Goal: Obtain resource: Download file/media

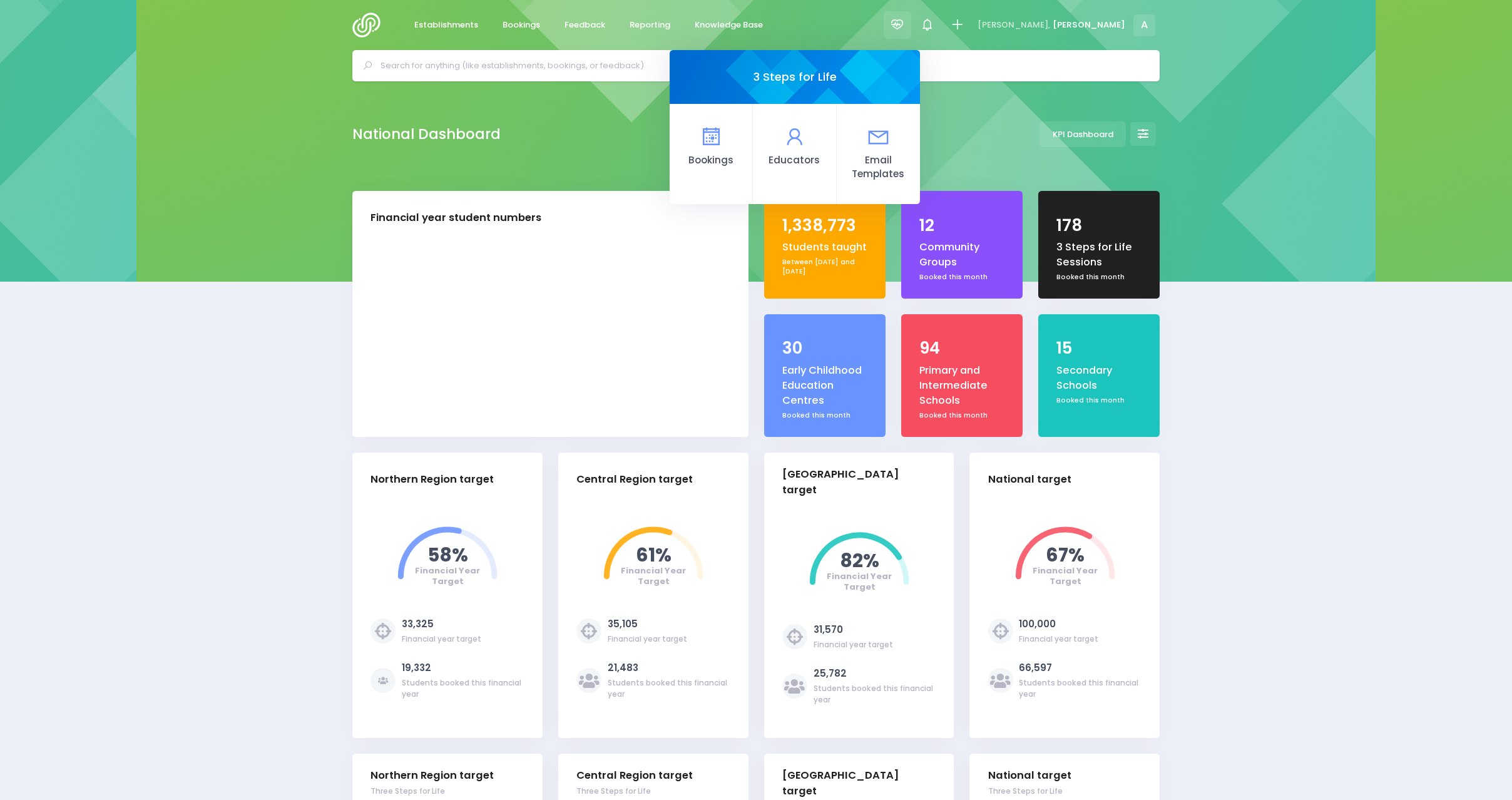
select select "5"
click at [631, 21] on span "Reporting" at bounding box center [650, 25] width 40 height 13
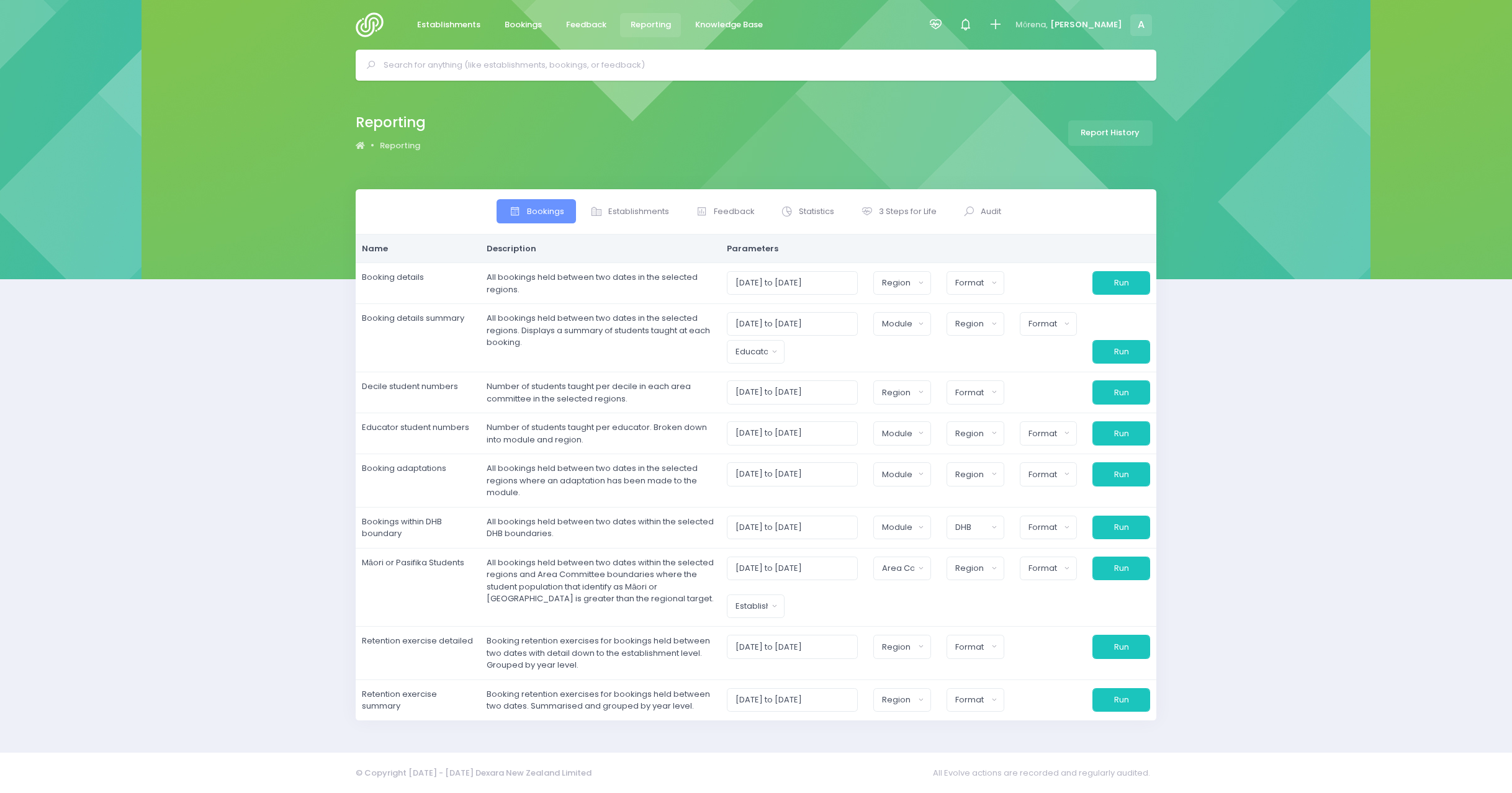
select select
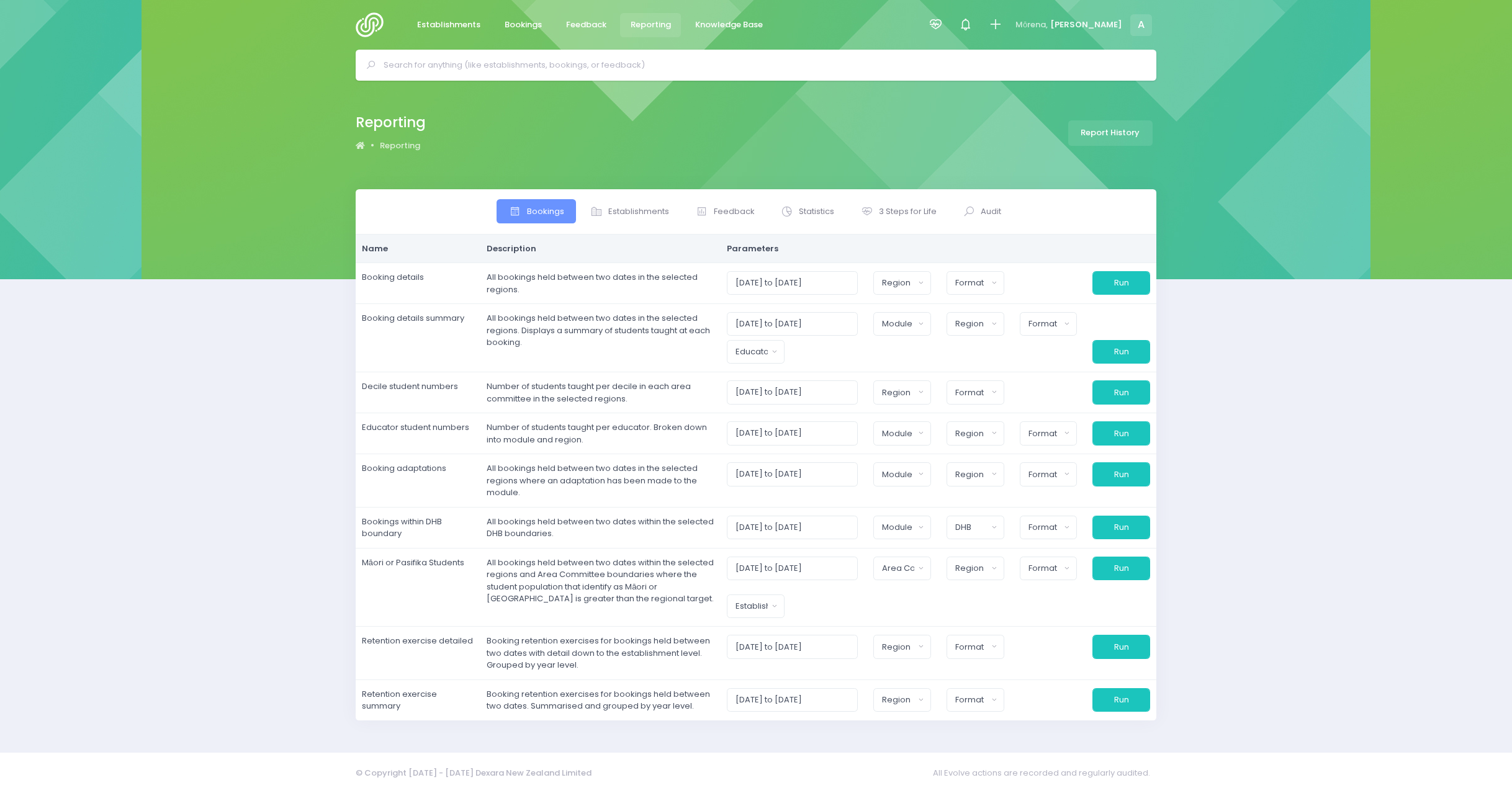
select select
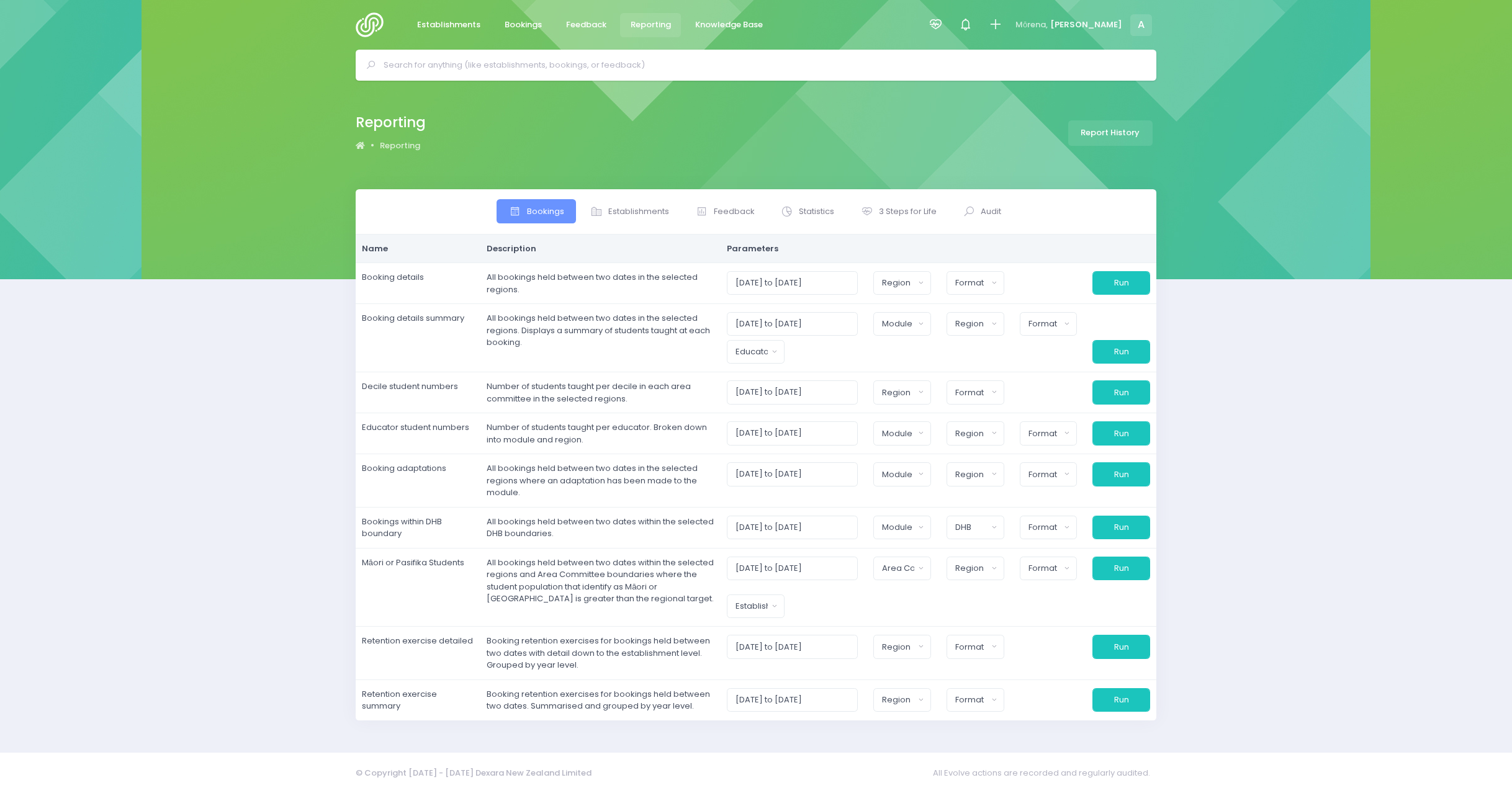
select select
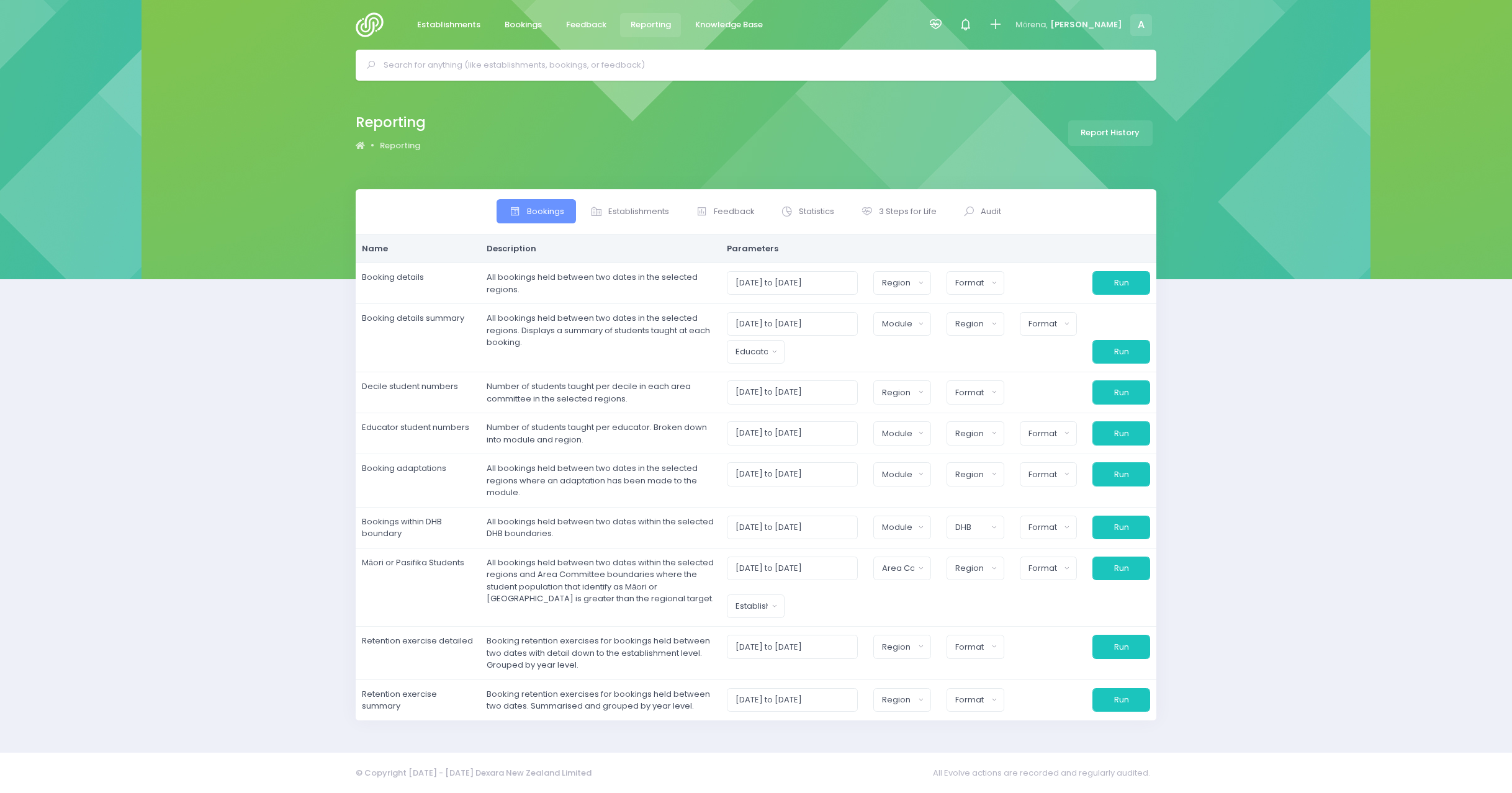
select select
click at [926, 207] on span "3 Steps for Life" at bounding box center [908, 212] width 58 height 12
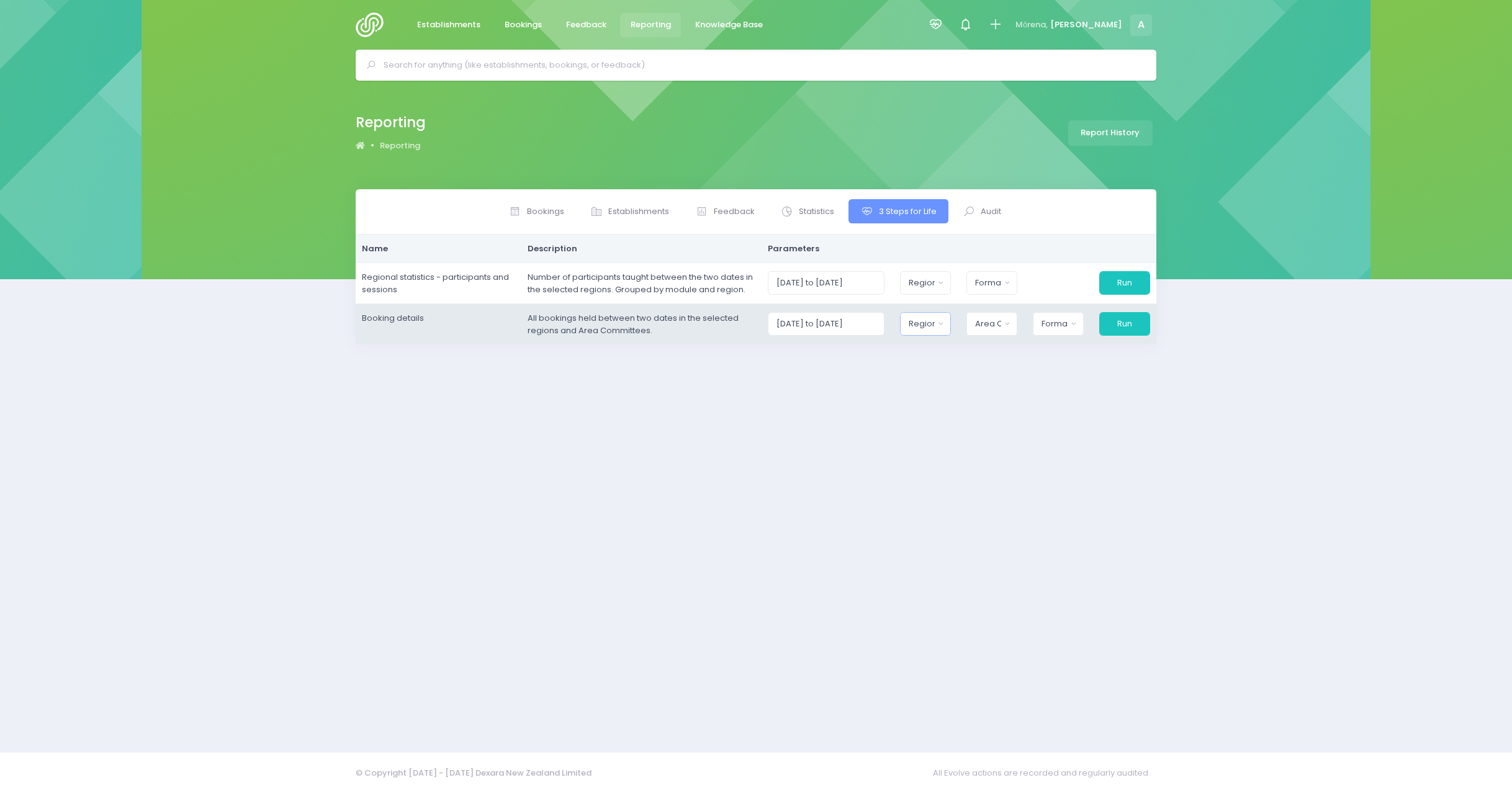
click at [934, 326] on div "Region" at bounding box center [922, 324] width 26 height 12
click at [937, 360] on button "Select All" at bounding box center [938, 357] width 57 height 20
select select "Northern"
click at [997, 322] on div "Area Committee" at bounding box center [984, 324] width 27 height 12
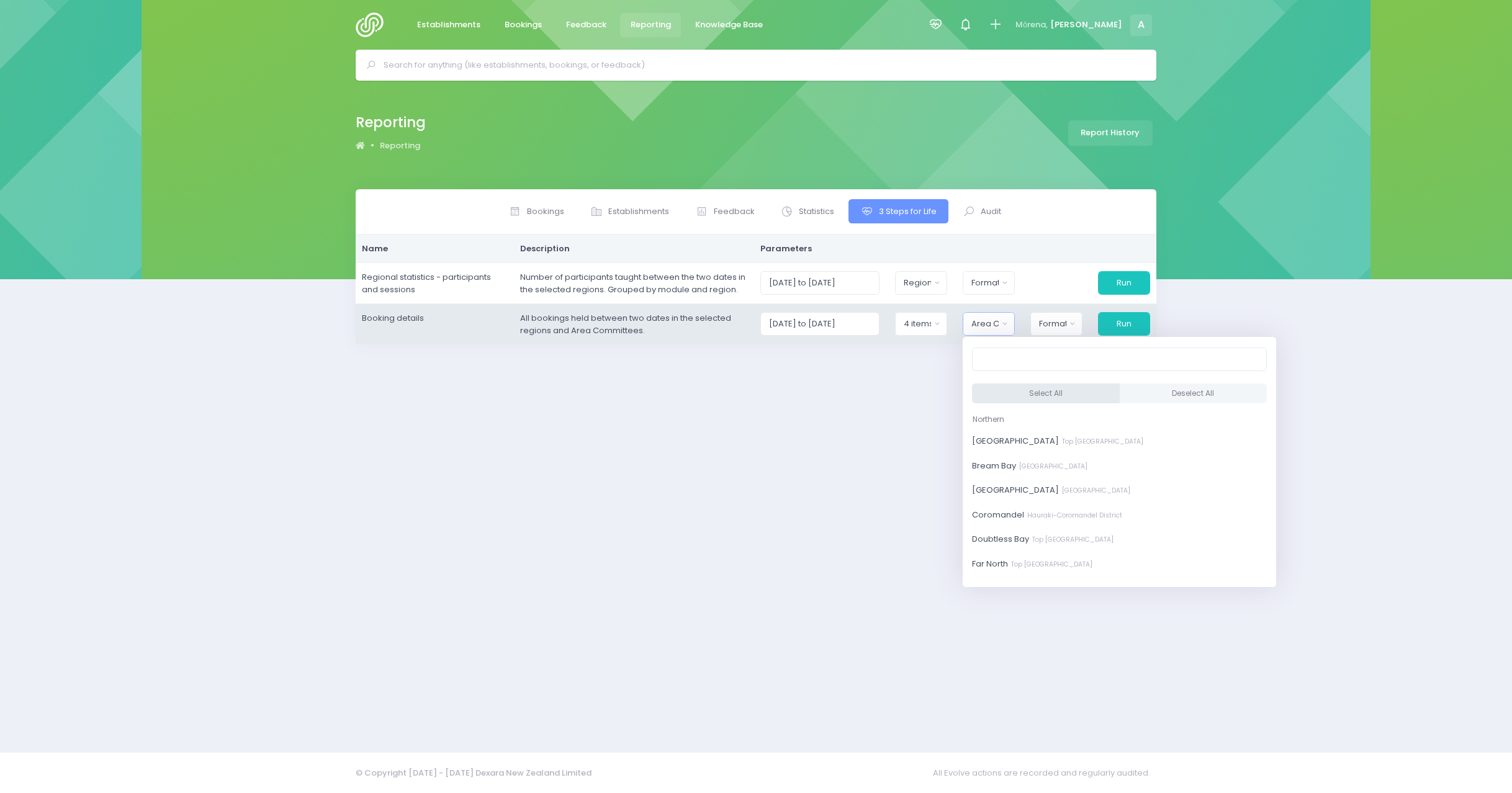
click at [1033, 393] on button "Select All" at bounding box center [1046, 394] width 147 height 20
select select "[GEOGRAPHIC_DATA]"
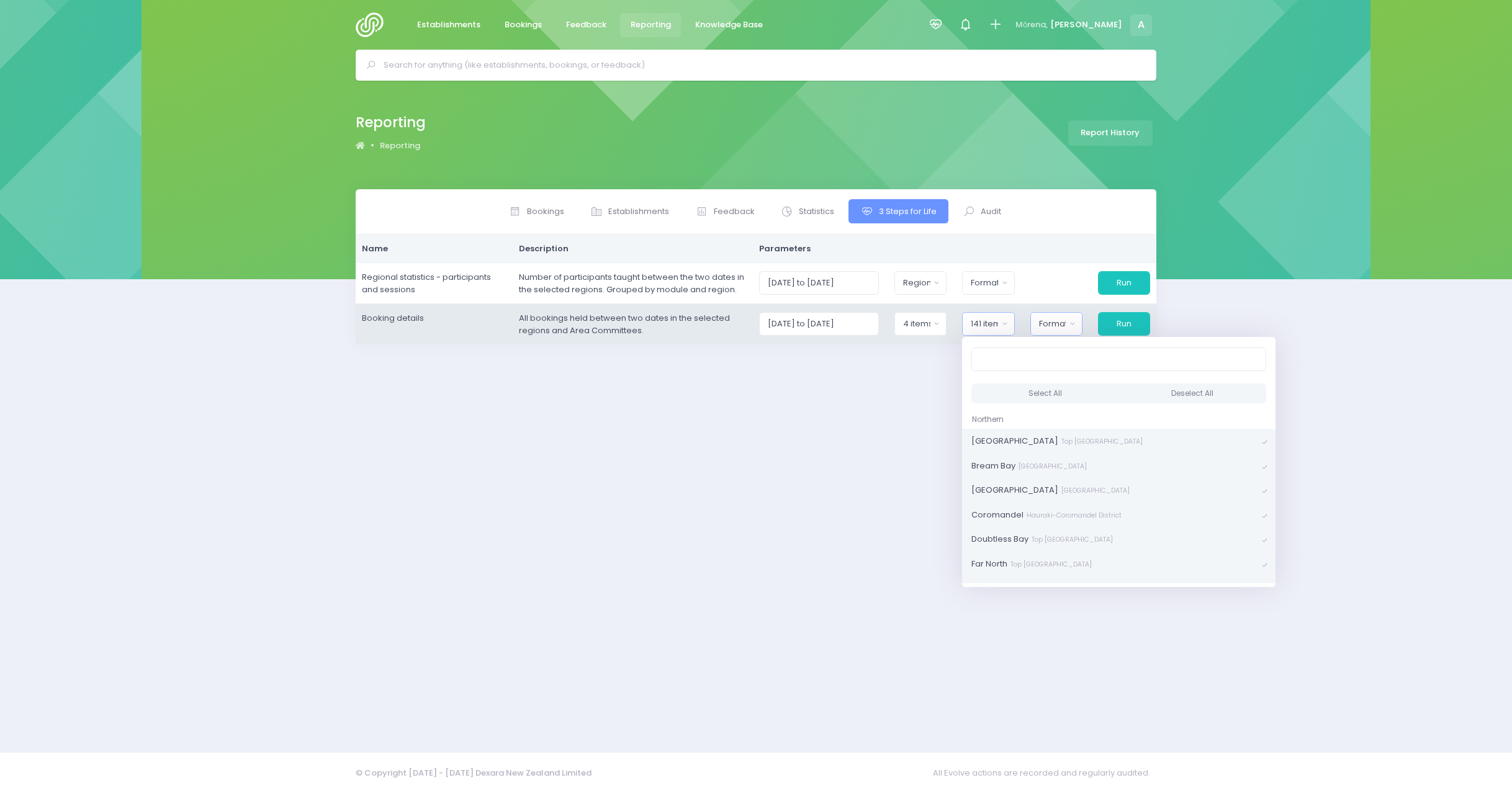
click at [1054, 326] on div "Format" at bounding box center [1052, 324] width 27 height 12
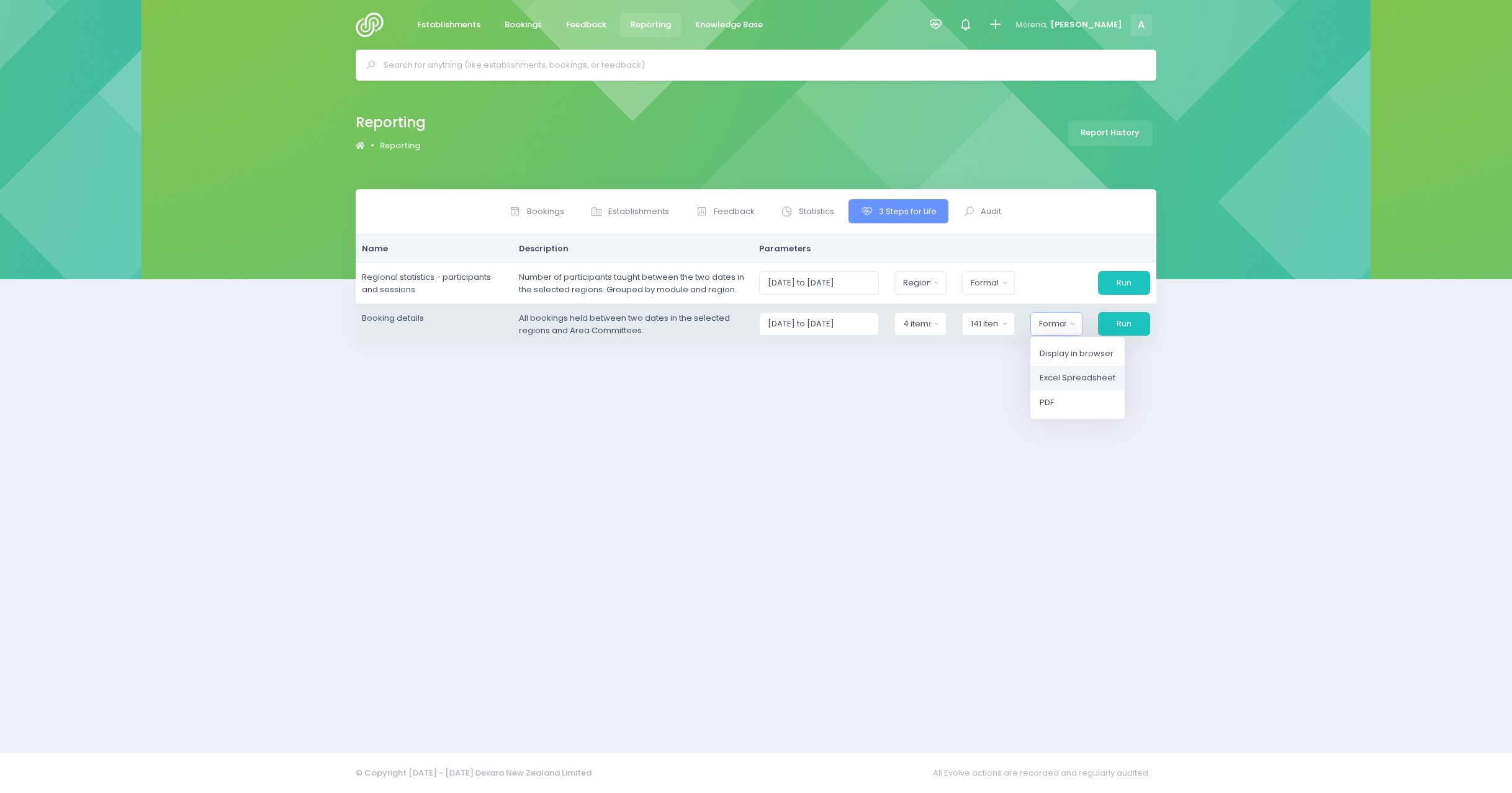
click at [1062, 376] on span "Excel Spreadsheet" at bounding box center [1078, 378] width 76 height 12
select select "excel"
click at [1121, 322] on button "Run" at bounding box center [1123, 324] width 53 height 23
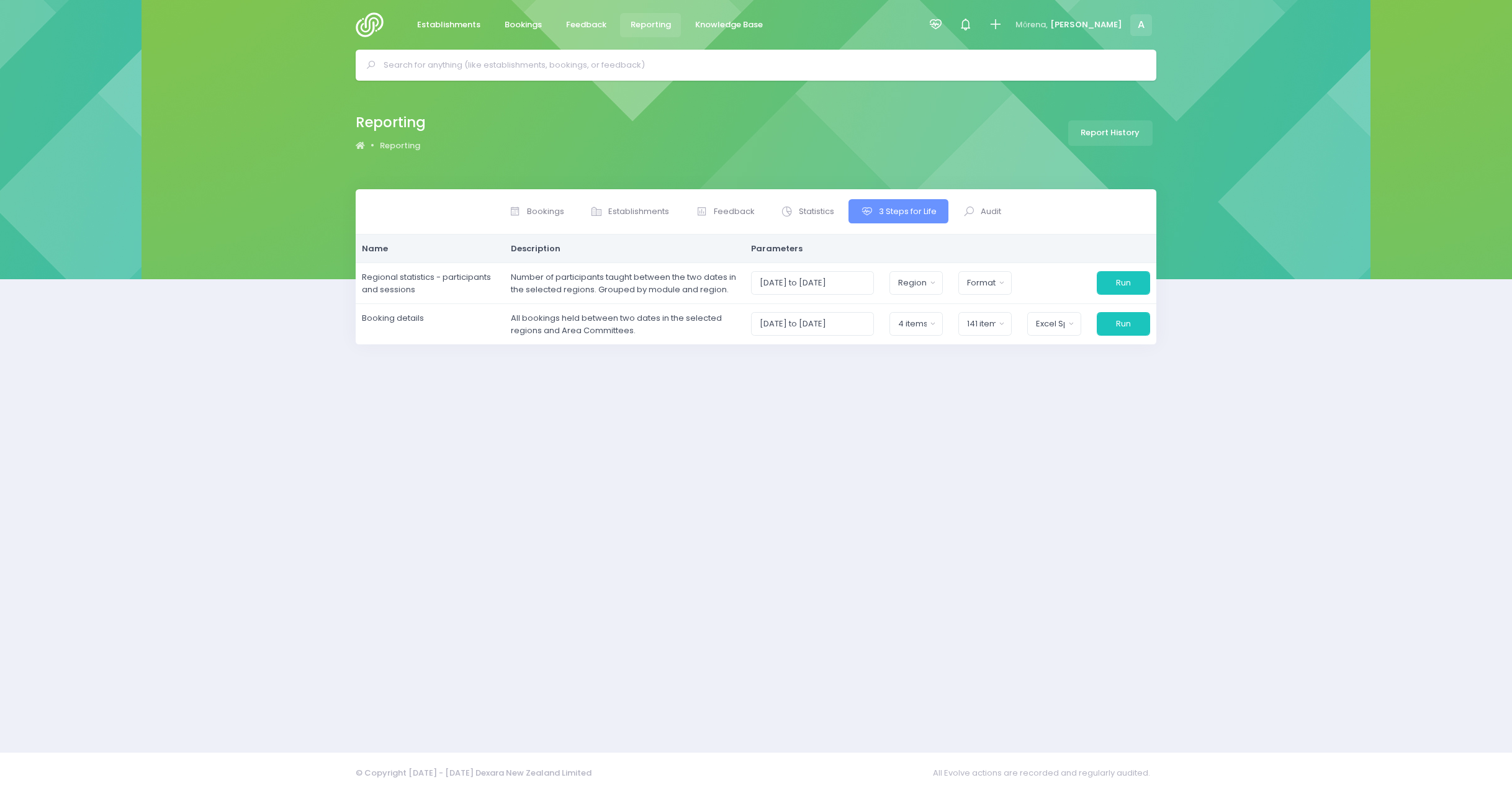
click at [198, 478] on div "Bookings Establishments Feedback Statistics Audit" at bounding box center [756, 463] width 1512 height 548
click at [649, 503] on div "Bookings Establishments Feedback Statistics" at bounding box center [756, 463] width 832 height 548
click at [1025, 505] on div "Bookings Establishments Feedback Statistics" at bounding box center [756, 463] width 832 height 548
click at [849, 500] on div "Bookings Establishments Feedback Statistics" at bounding box center [756, 463] width 832 height 548
click at [587, 524] on div "Bookings Establishments Feedback Statistics" at bounding box center [756, 463] width 832 height 548
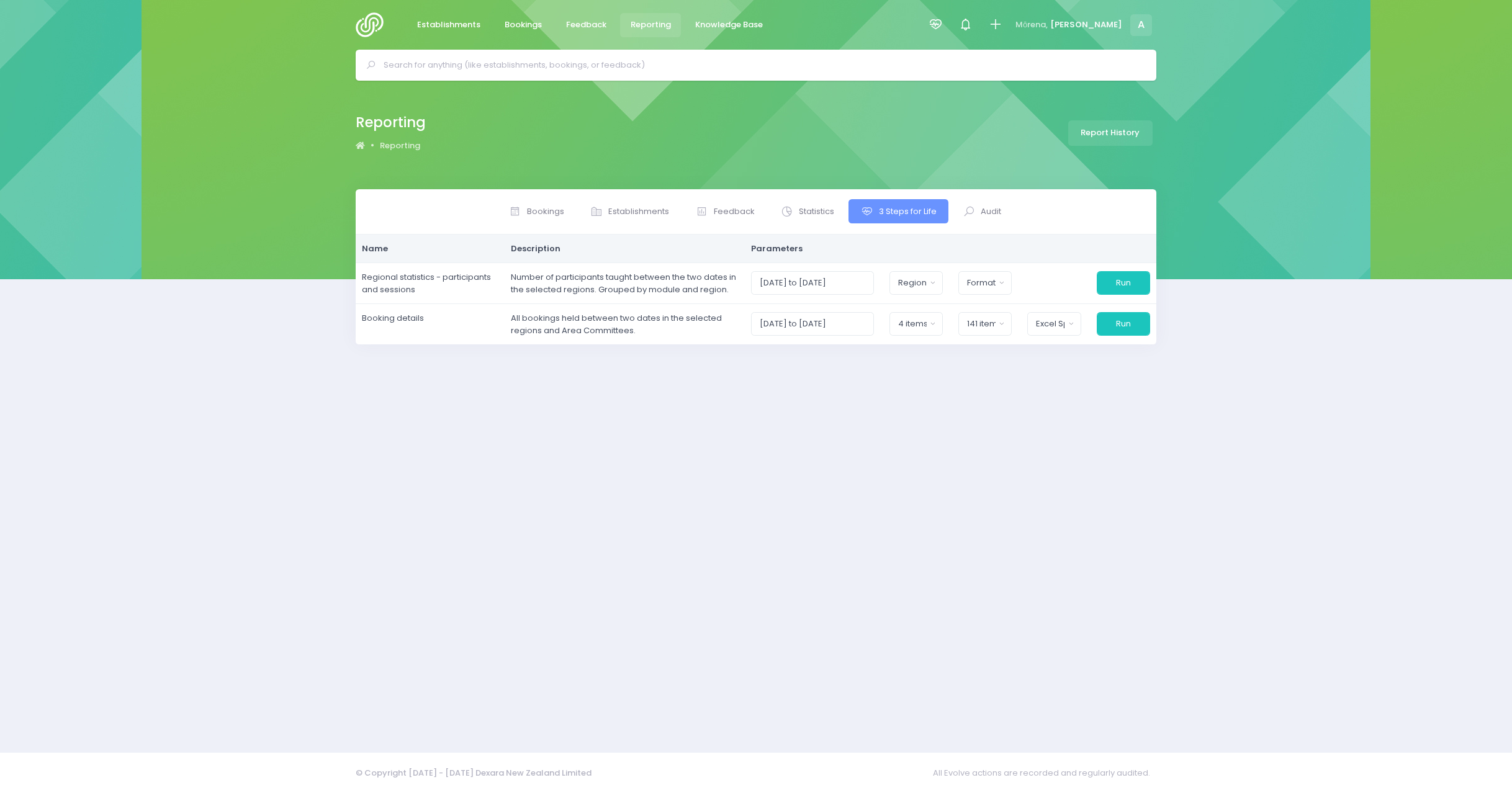
click at [587, 524] on div "Bookings Establishments Feedback Statistics" at bounding box center [756, 463] width 832 height 548
